Goal: Find specific page/section: Find specific page/section

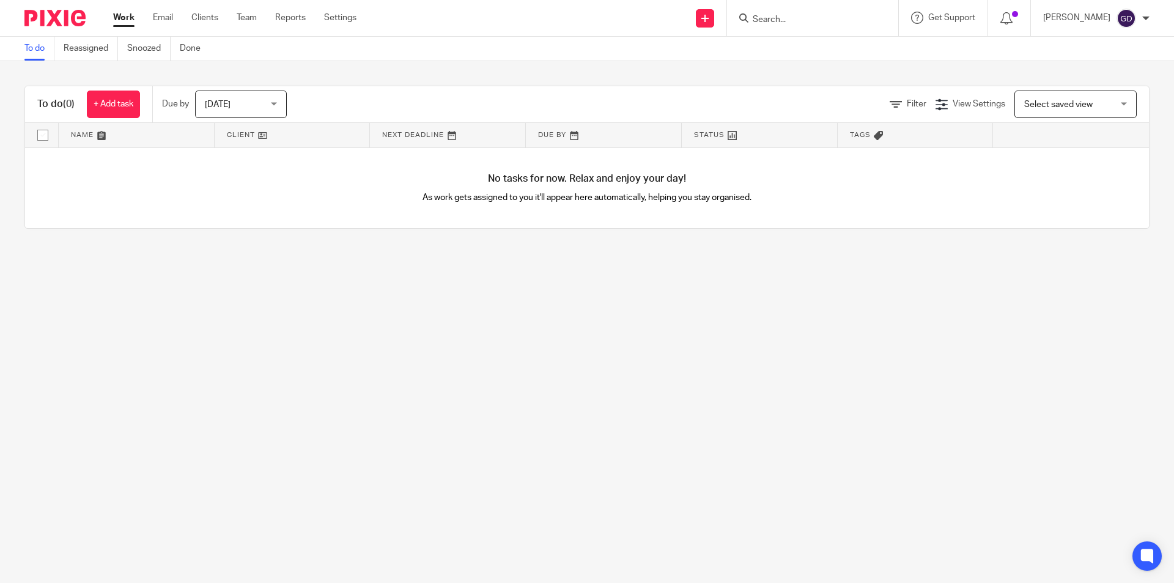
click at [792, 18] on input "Search" at bounding box center [806, 20] width 110 height 11
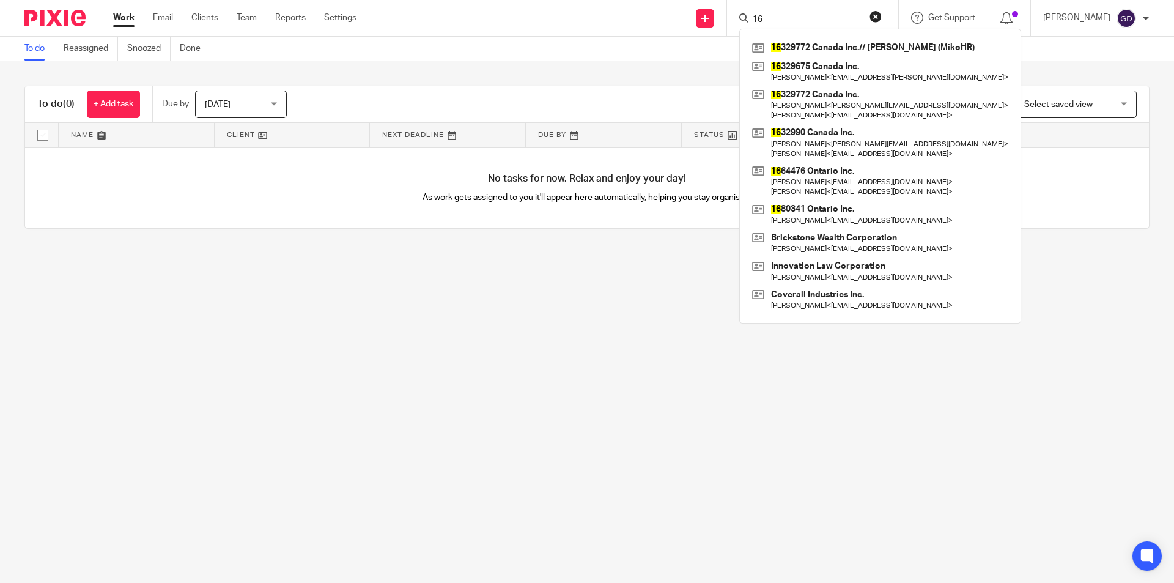
type input "1"
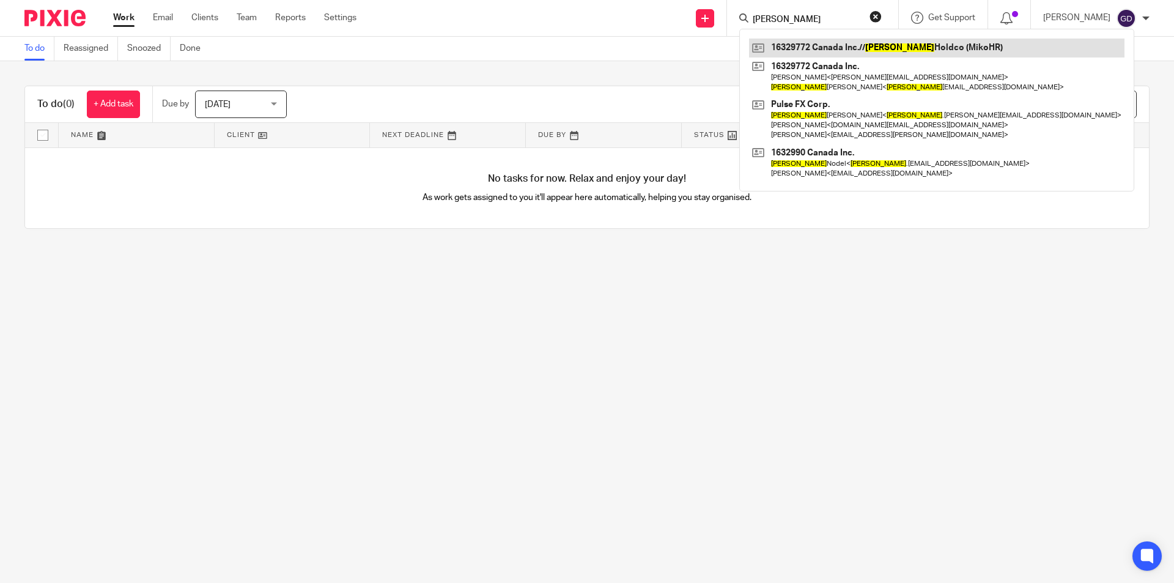
type input "shane"
click at [820, 51] on link at bounding box center [936, 48] width 375 height 18
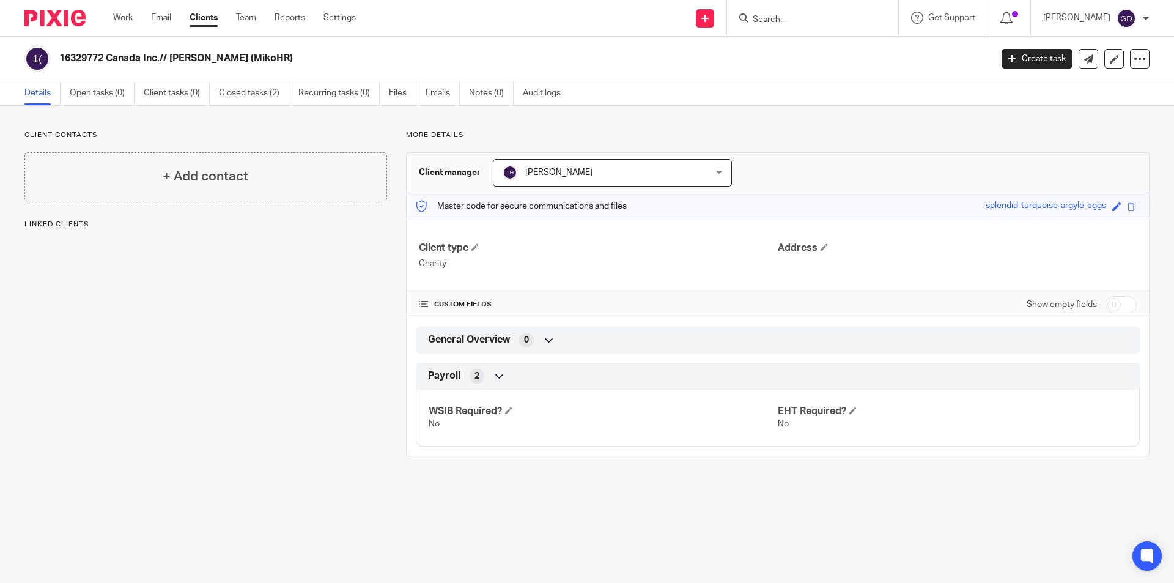
click at [800, 20] on input "Search" at bounding box center [806, 20] width 110 height 11
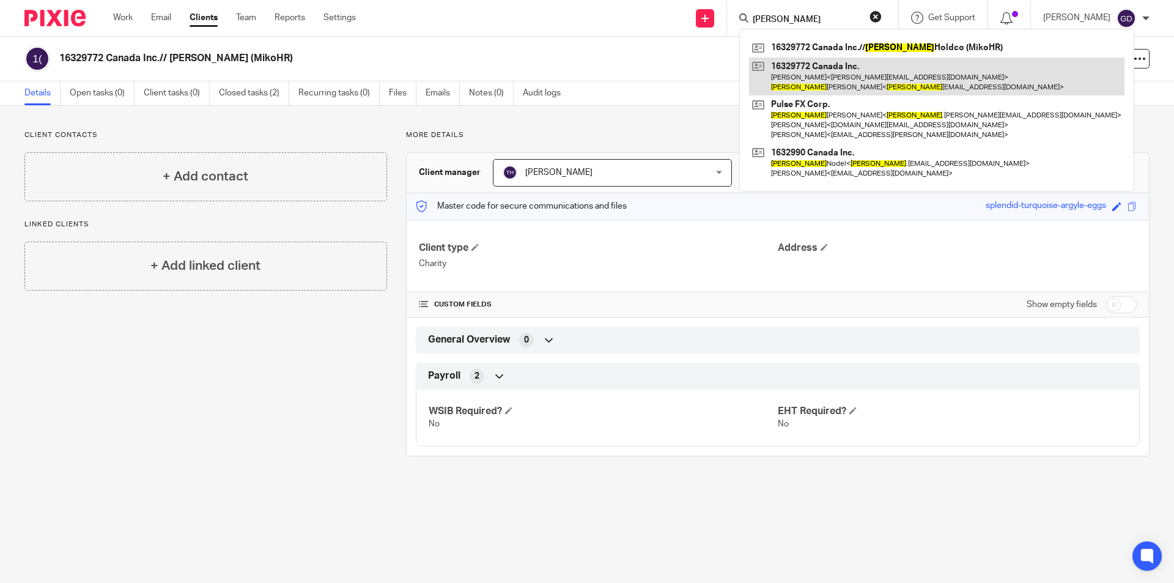
type input "[PERSON_NAME]"
click at [809, 60] on link at bounding box center [936, 76] width 375 height 38
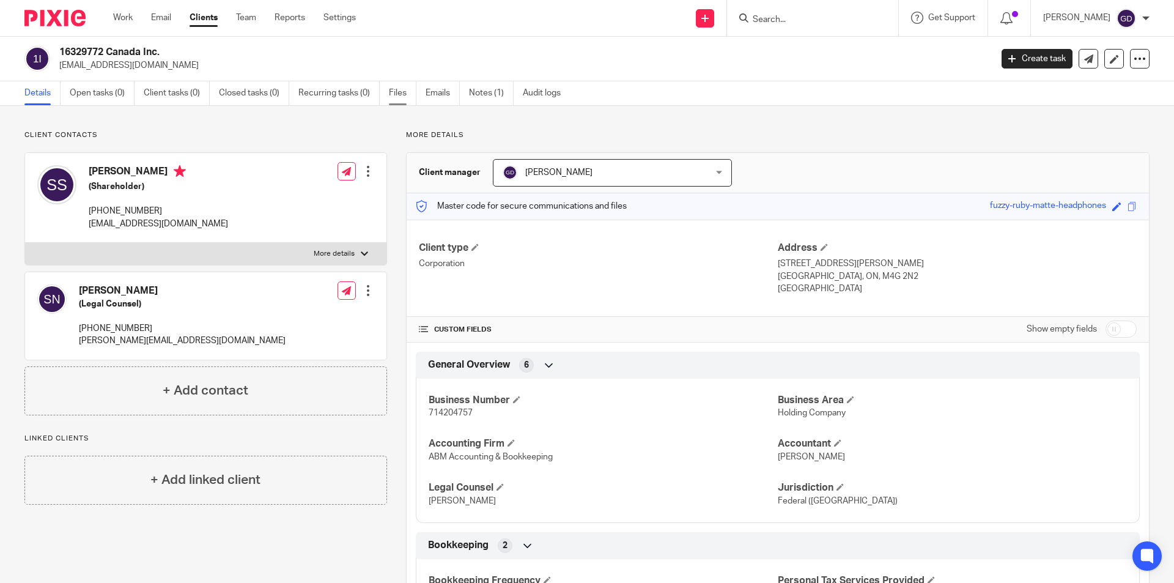
click at [402, 94] on link "Files" at bounding box center [403, 93] width 28 height 24
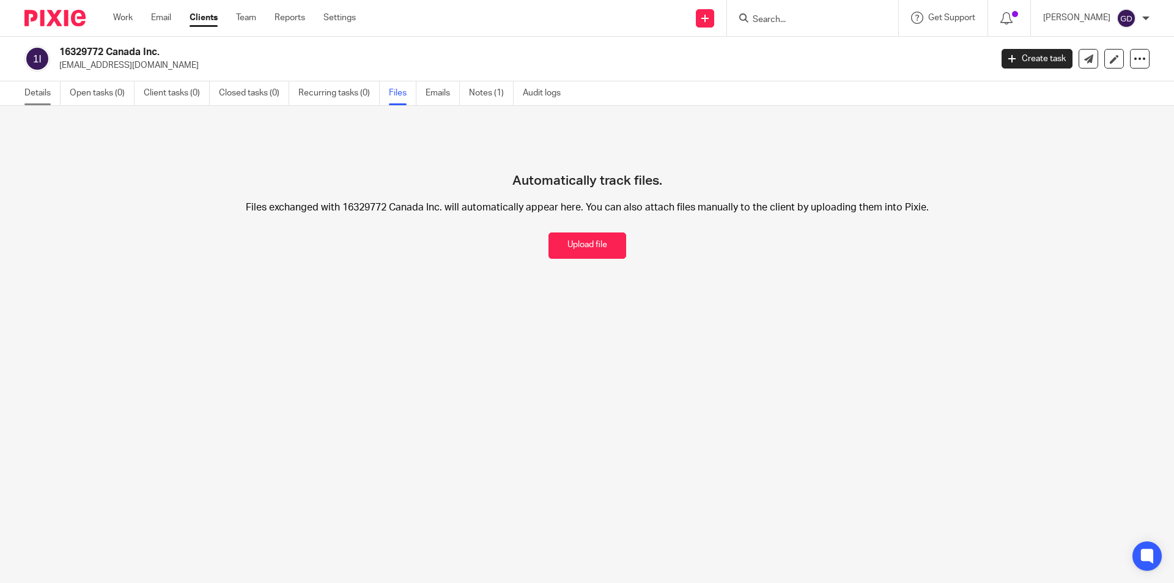
click at [39, 95] on link "Details" at bounding box center [42, 93] width 36 height 24
